Goal: Book appointment/travel/reservation

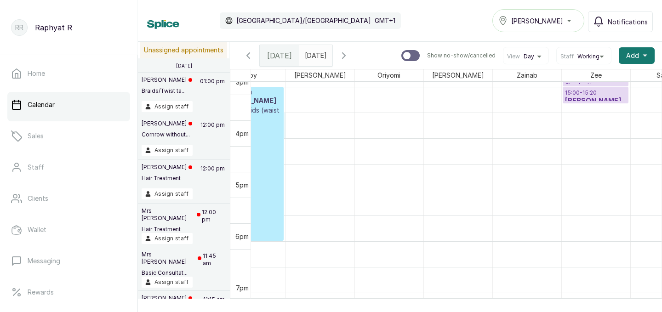
scroll to position [767, 0]
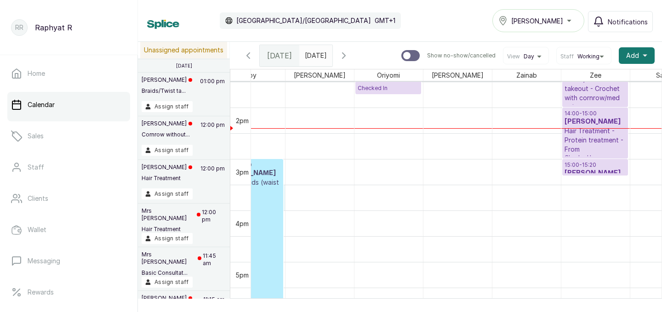
type input "dd/MM/yyyy"
click at [314, 56] on input "dd/MM/yyyy" at bounding box center [307, 54] width 15 height 16
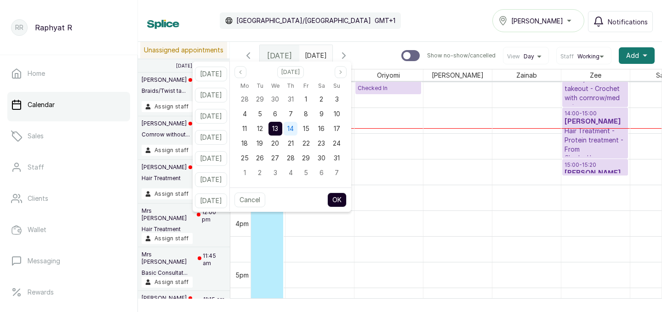
click at [294, 125] on span "14" at bounding box center [290, 129] width 6 height 8
click at [347, 196] on button "OK" at bounding box center [336, 200] width 19 height 15
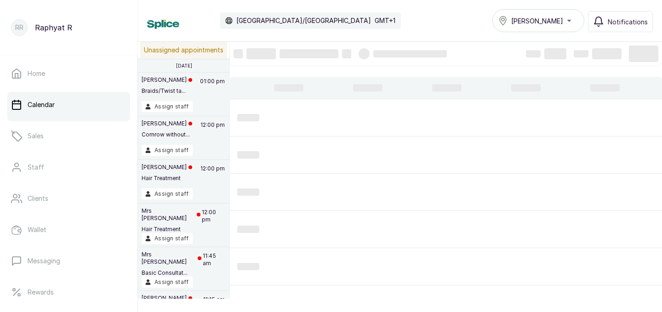
type input "[DATE]"
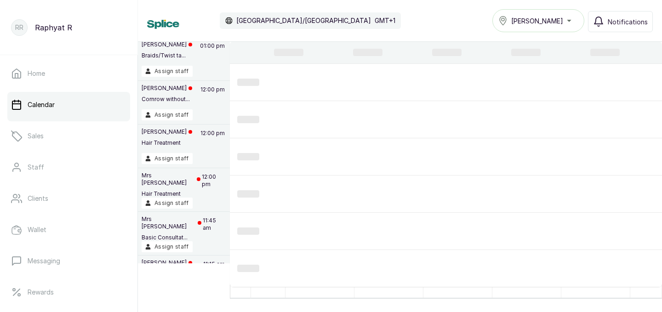
scroll to position [0, 0]
